Goal: Transaction & Acquisition: Purchase product/service

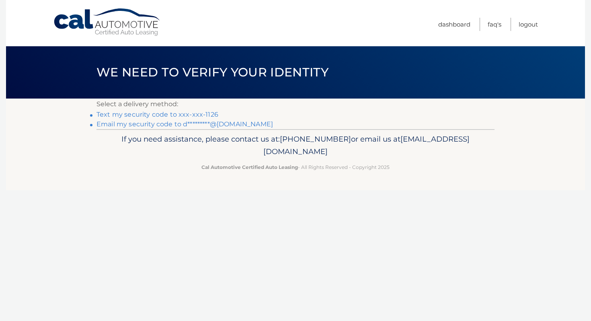
click at [191, 114] on link "Text my security code to xxx-xxx-1126" at bounding box center [158, 115] width 122 height 8
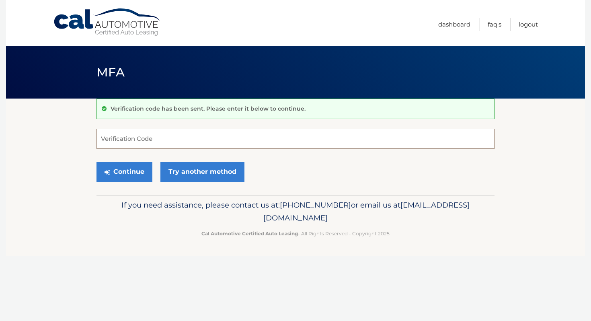
click at [187, 143] on input "Verification Code" at bounding box center [296, 139] width 398 height 20
type input "264296"
click at [142, 168] on button "Continue" at bounding box center [125, 172] width 56 height 20
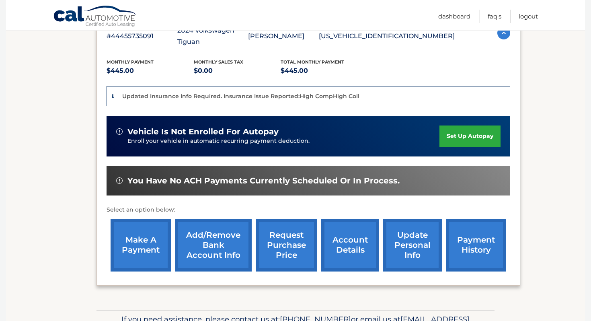
scroll to position [196, 0]
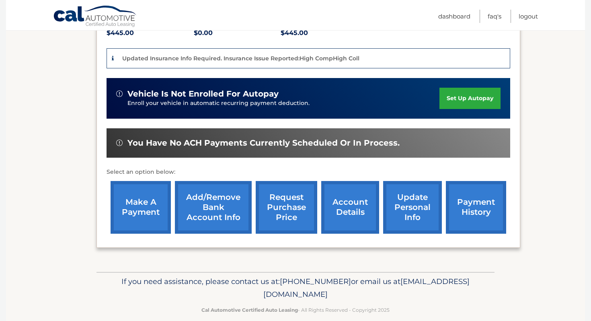
click at [136, 187] on link "make a payment" at bounding box center [141, 207] width 60 height 53
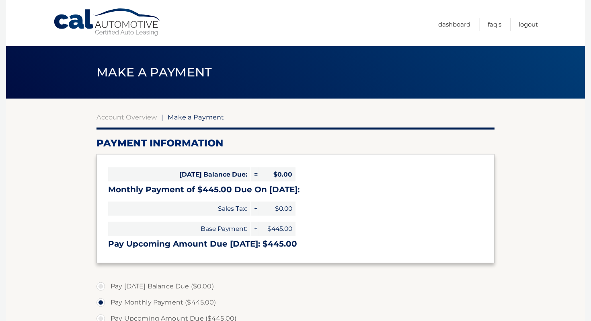
select select "NzY0YWQ0ZmItNjVlMy00YjA1LWFlNjctNTRiMzM5ZDY0YThh"
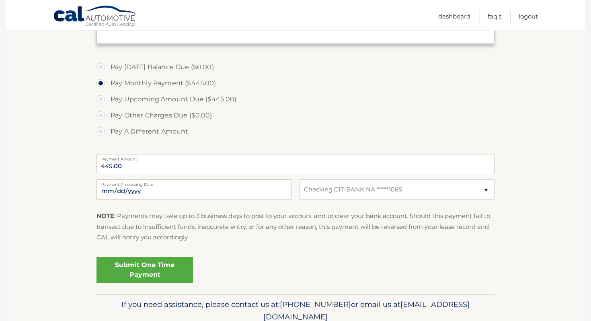
scroll to position [220, 0]
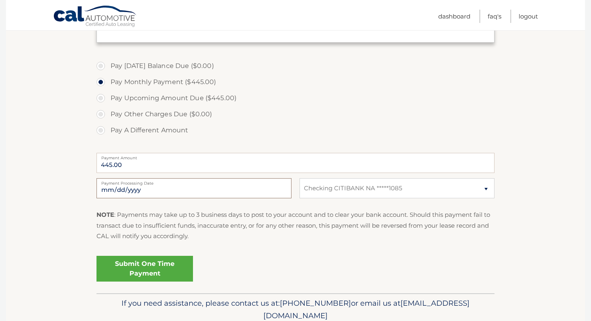
click at [136, 187] on input "2025-10-08" at bounding box center [194, 188] width 195 height 20
type input "2025-10-31"
click at [146, 274] on link "Submit One Time Payment" at bounding box center [145, 269] width 97 height 26
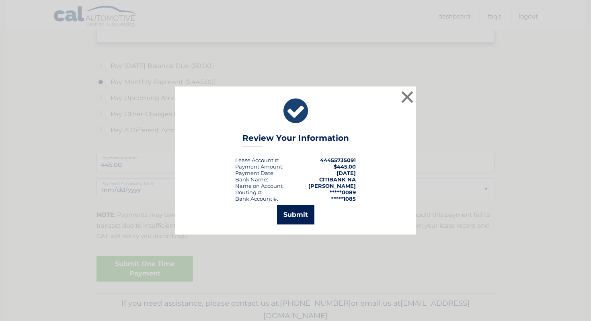
click at [305, 214] on button "Submit" at bounding box center [295, 214] width 37 height 19
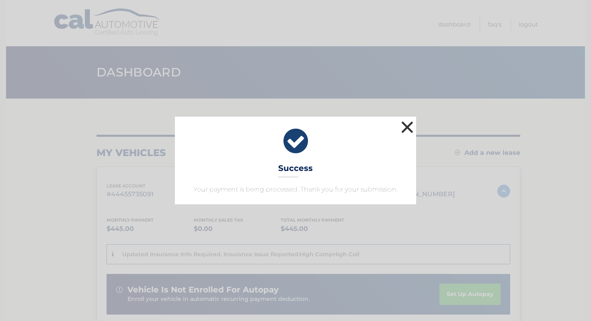
click at [408, 130] on button "×" at bounding box center [407, 127] width 16 height 16
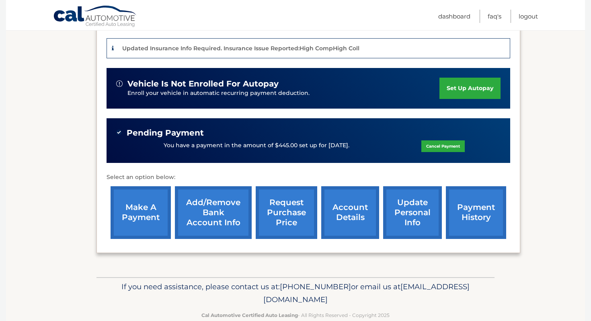
scroll to position [208, 0]
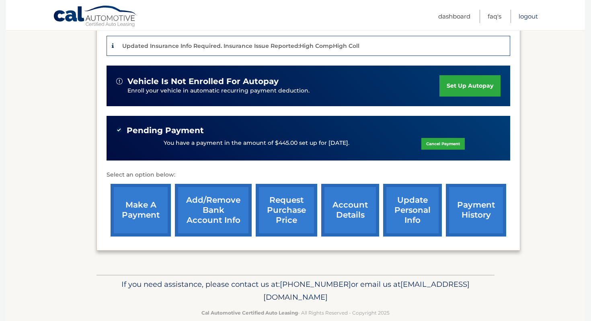
click at [524, 18] on link "Logout" at bounding box center [528, 16] width 19 height 13
